Goal: Communication & Community: Answer question/provide support

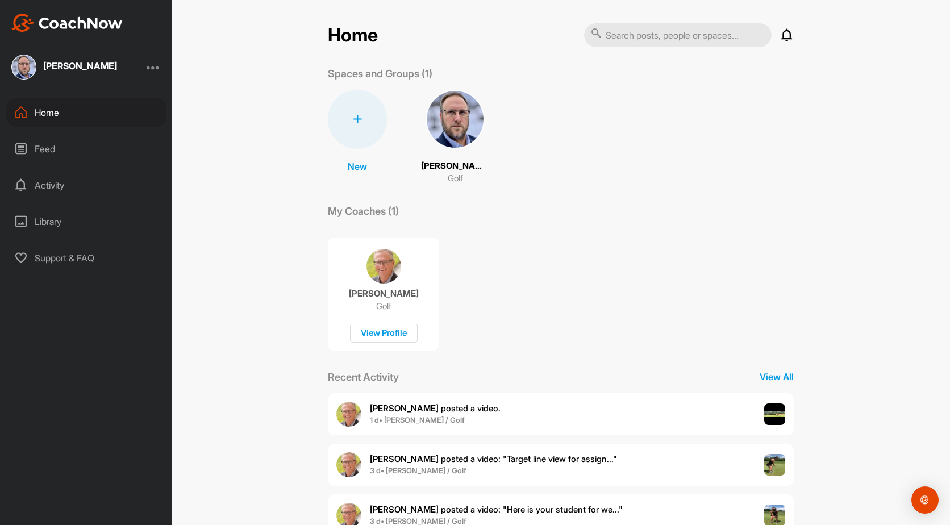
click at [450, 168] on p "[PERSON_NAME]" at bounding box center [455, 166] width 68 height 13
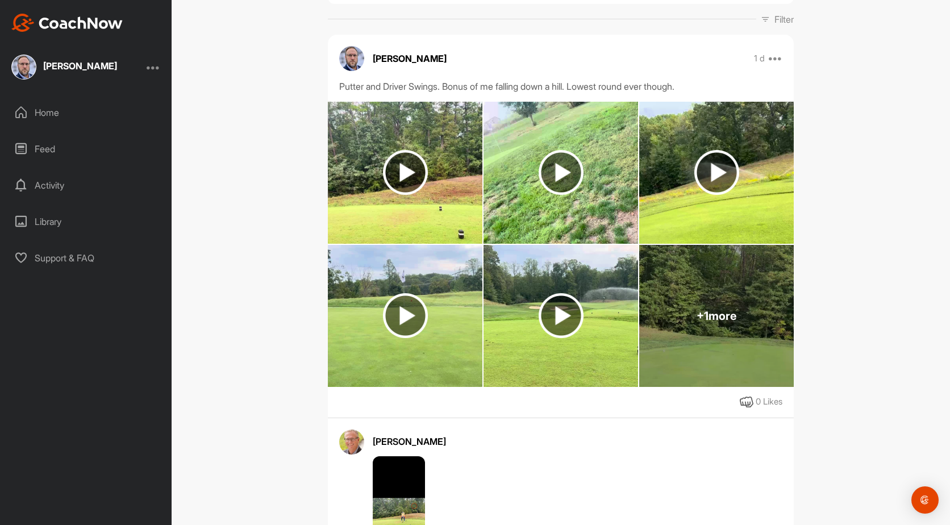
scroll to position [341, 0]
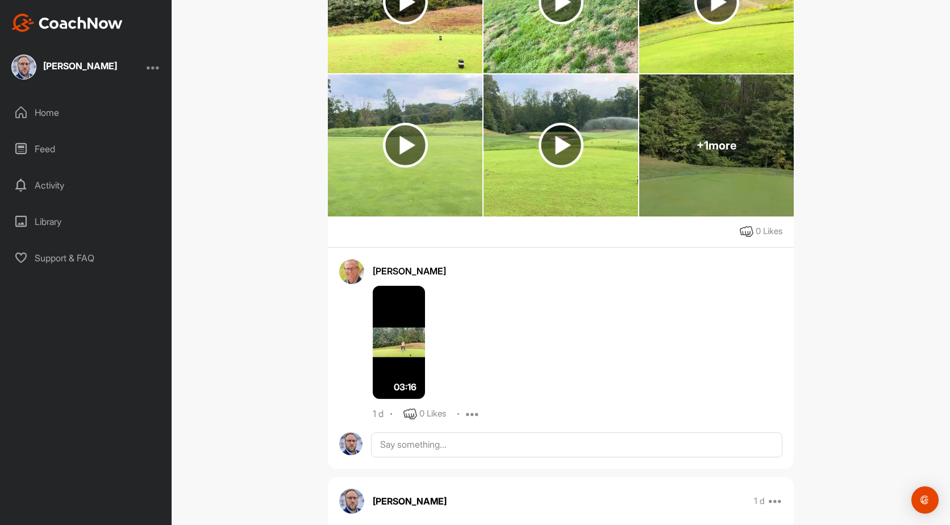
click at [416, 375] on img at bounding box center [399, 343] width 52 height 114
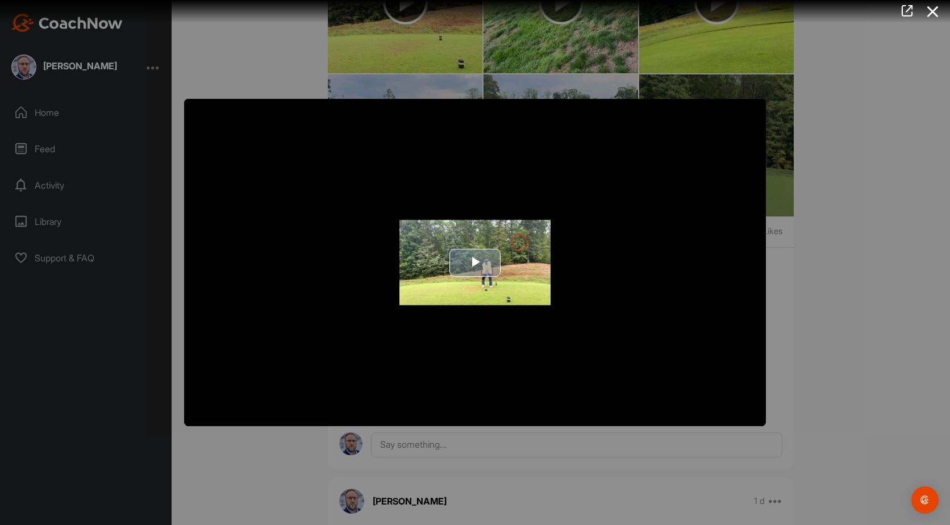
click at [640, 312] on img "Video Player" at bounding box center [475, 262] width 582 height 327
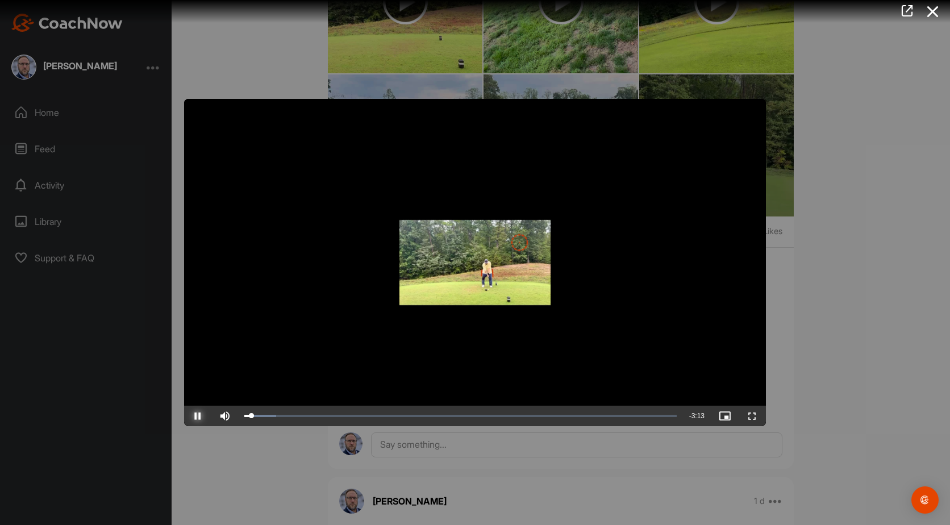
click at [204, 416] on span "Video Player" at bounding box center [197, 416] width 27 height 0
click at [803, 394] on div at bounding box center [475, 262] width 950 height 525
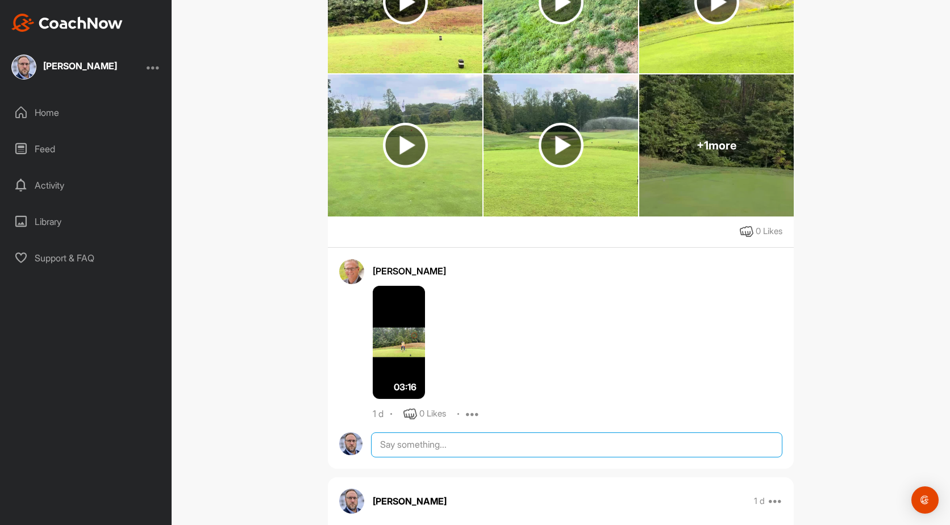
click at [443, 450] on textarea at bounding box center [576, 444] width 411 height 25
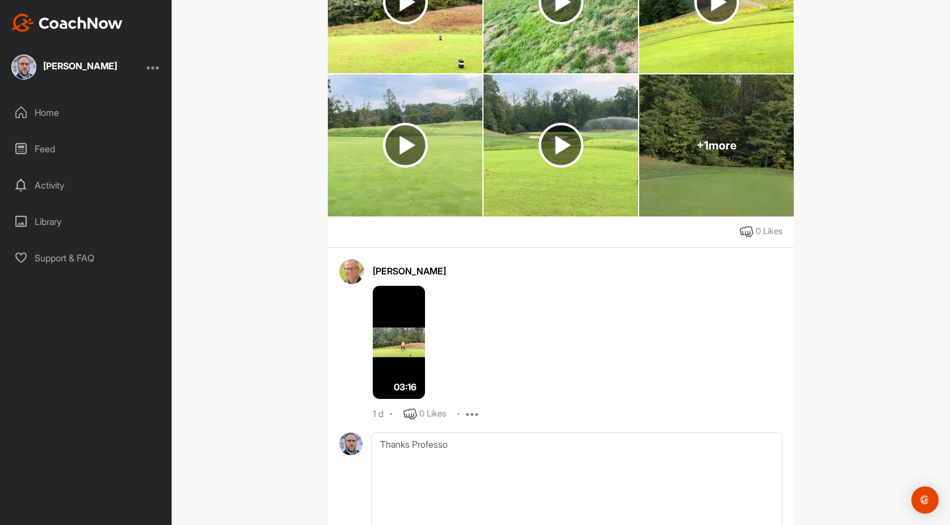
type textarea "Thanks Professor"
